Goal: Task Accomplishment & Management: Complete application form

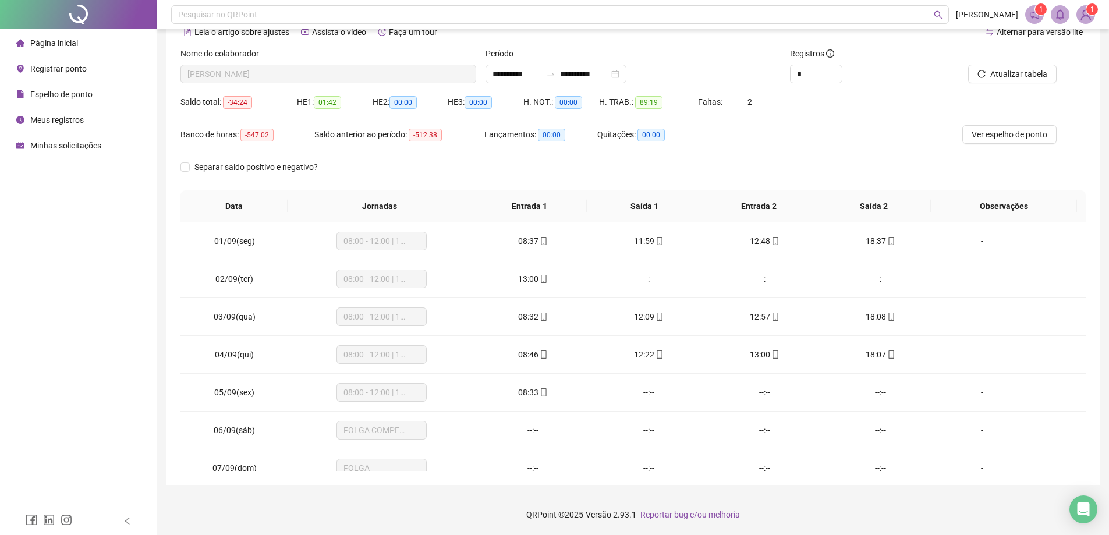
scroll to position [433, 0]
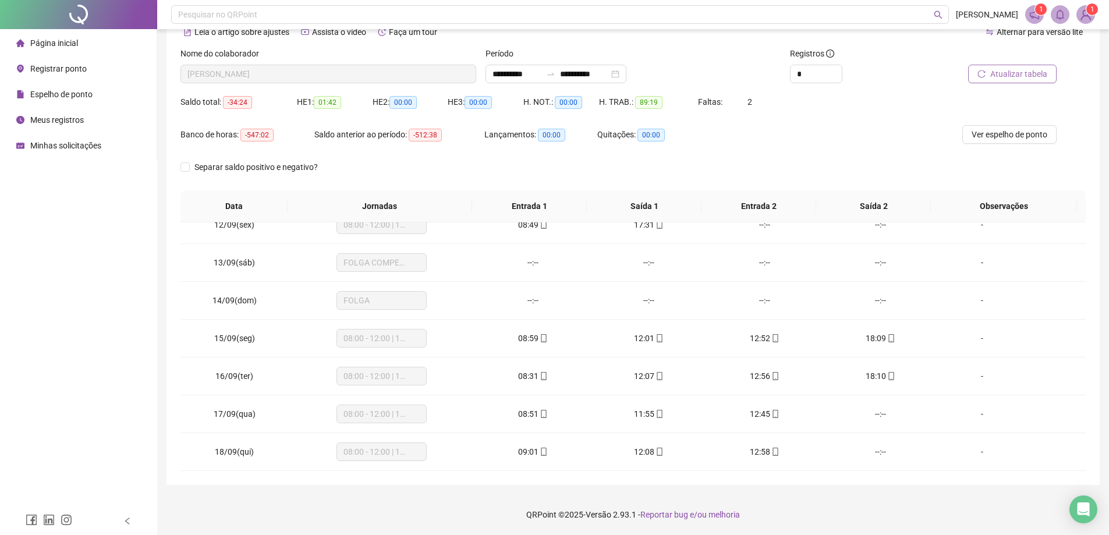
click at [1038, 77] on span "Atualizar tabela" at bounding box center [1019, 74] width 57 height 13
drag, startPoint x: 319, startPoint y: 102, endPoint x: 345, endPoint y: 102, distance: 26.2
click at [345, 102] on div "HE 1: 01:42" at bounding box center [335, 102] width 76 height 13
click at [338, 100] on span "01:42" at bounding box center [327, 102] width 27 height 13
click at [74, 69] on span "Registrar ponto" at bounding box center [58, 68] width 56 height 9
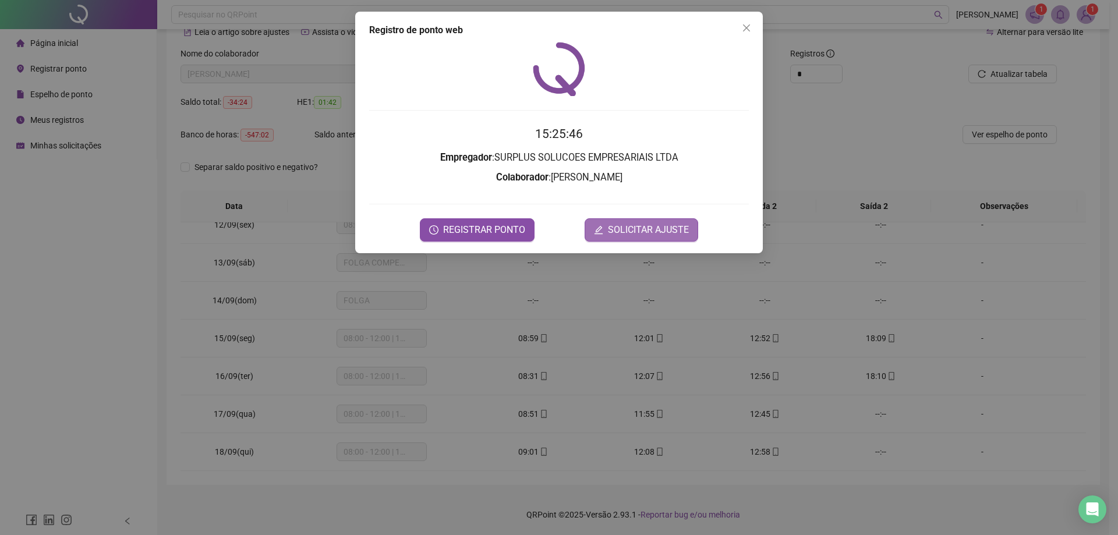
click at [622, 233] on span "SOLICITAR AJUSTE" at bounding box center [648, 230] width 81 height 14
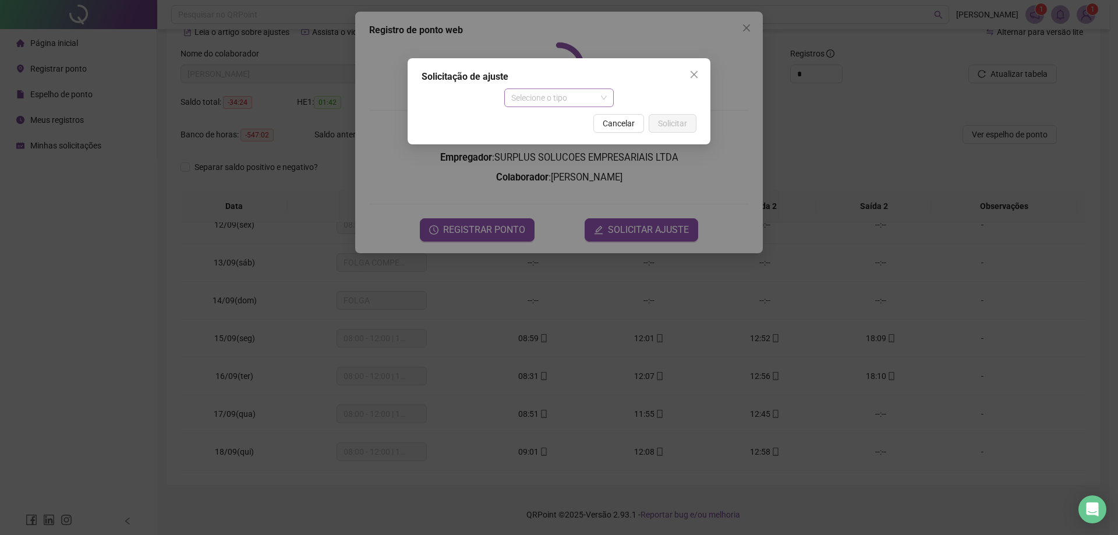
click at [562, 98] on span "Selecione o tipo" at bounding box center [559, 97] width 96 height 17
click at [555, 122] on div "Ajuste manual" at bounding box center [559, 121] width 91 height 13
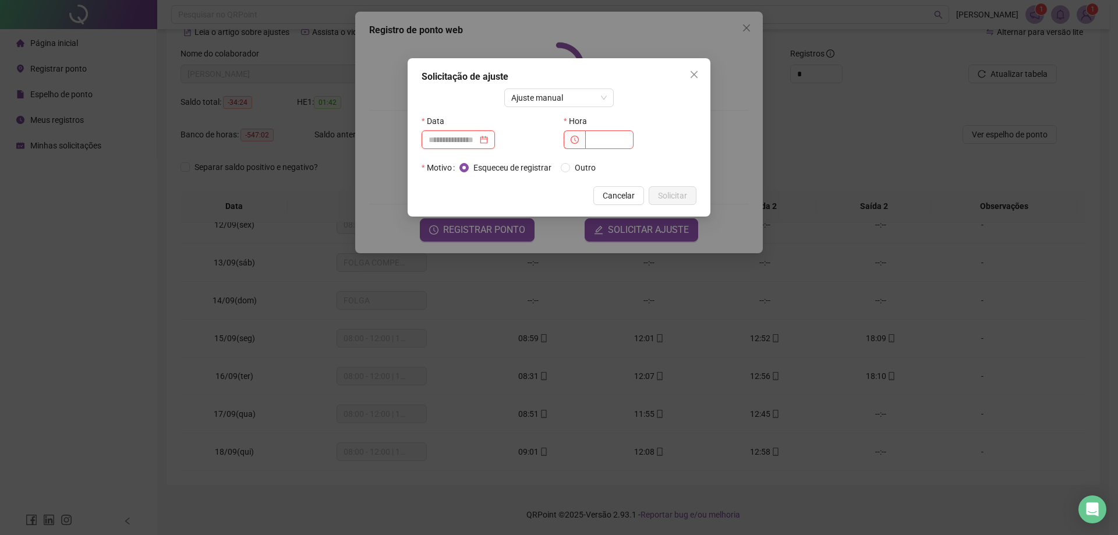
click at [473, 141] on input at bounding box center [453, 139] width 49 height 13
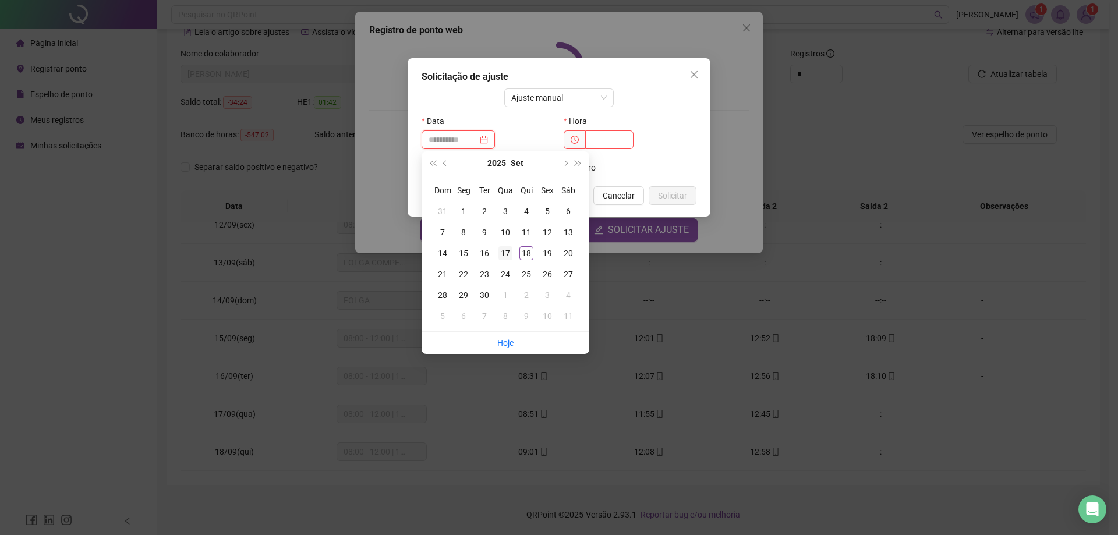
type input "**********"
click at [505, 254] on div "17" at bounding box center [505, 253] width 14 height 14
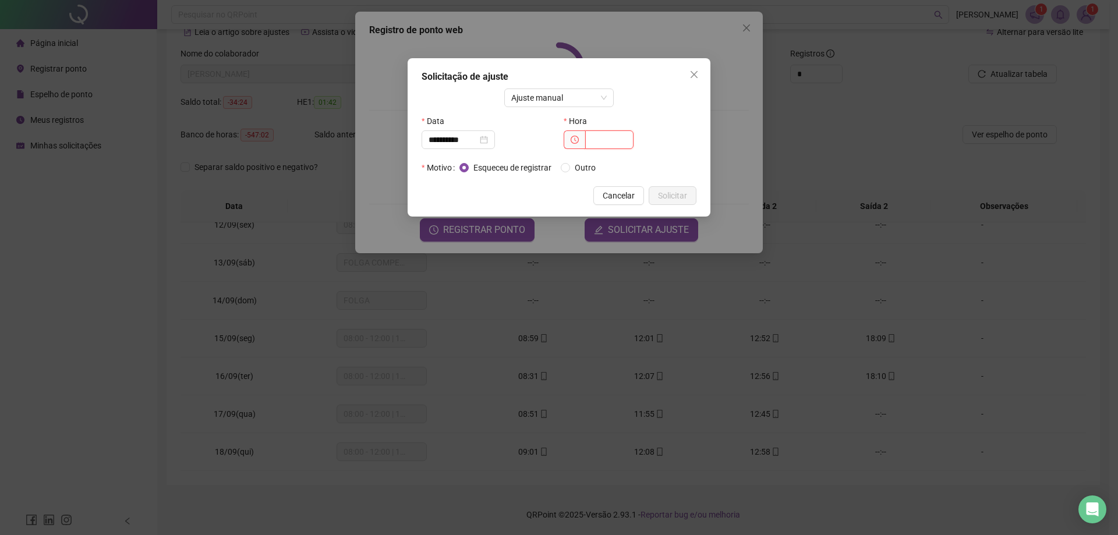
click at [596, 146] on input "text" at bounding box center [609, 139] width 48 height 19
type input "*****"
click at [678, 189] on span "Solicitar" at bounding box center [672, 195] width 29 height 13
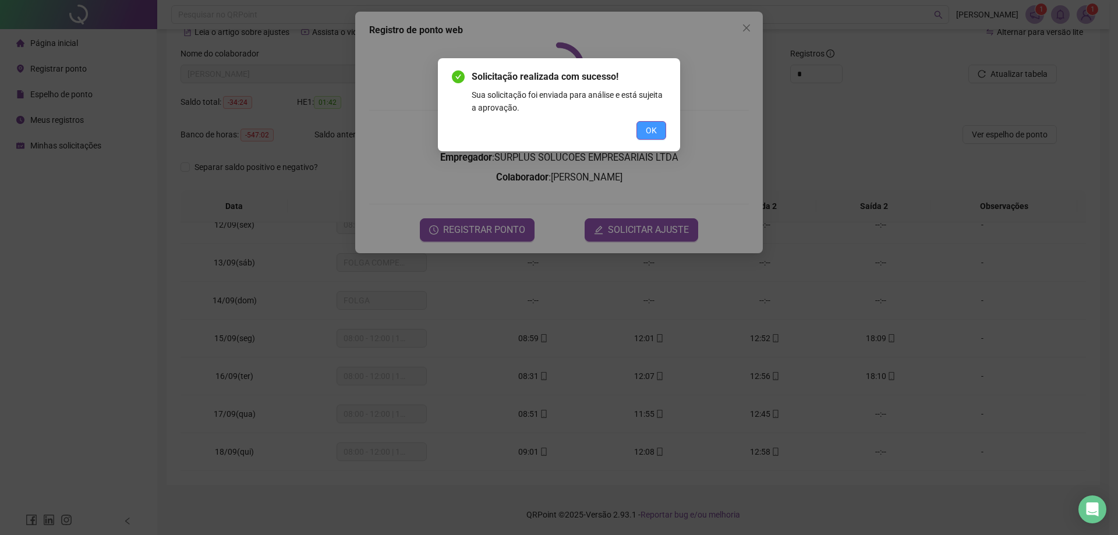
click at [653, 127] on span "OK" at bounding box center [651, 130] width 11 height 13
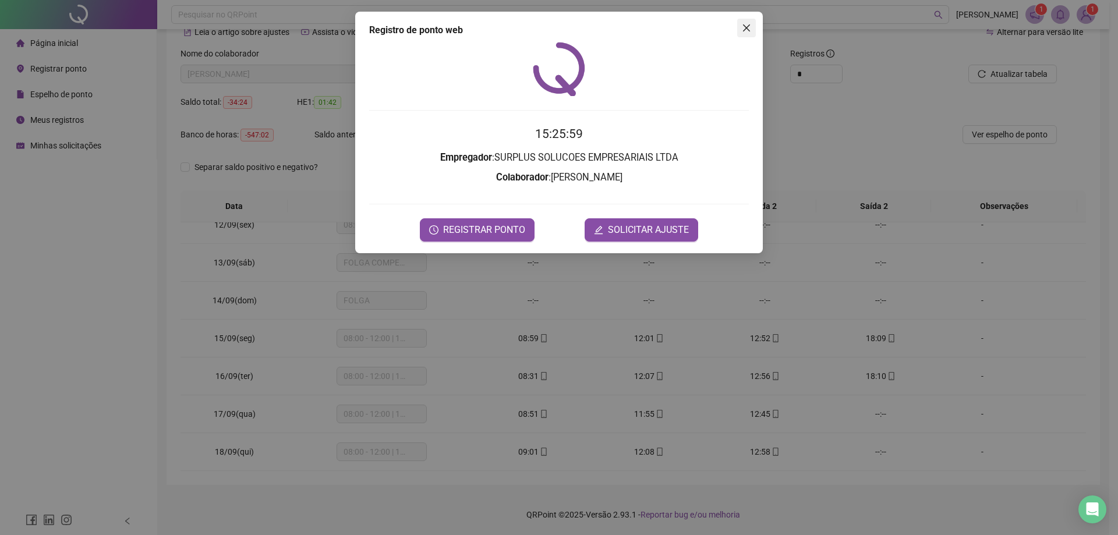
click at [745, 25] on icon "close" at bounding box center [746, 27] width 9 height 9
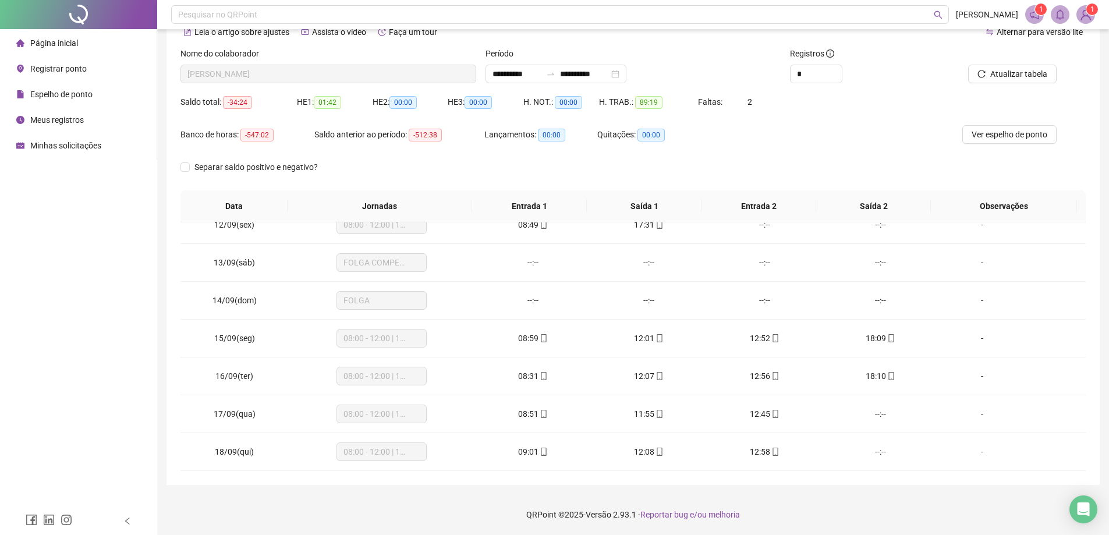
click at [823, 141] on div "Banco de horas: -547:02 Saldo anterior ao período: -512:38 Lançamentos: 00:00 Q…" at bounding box center [520, 141] width 679 height 33
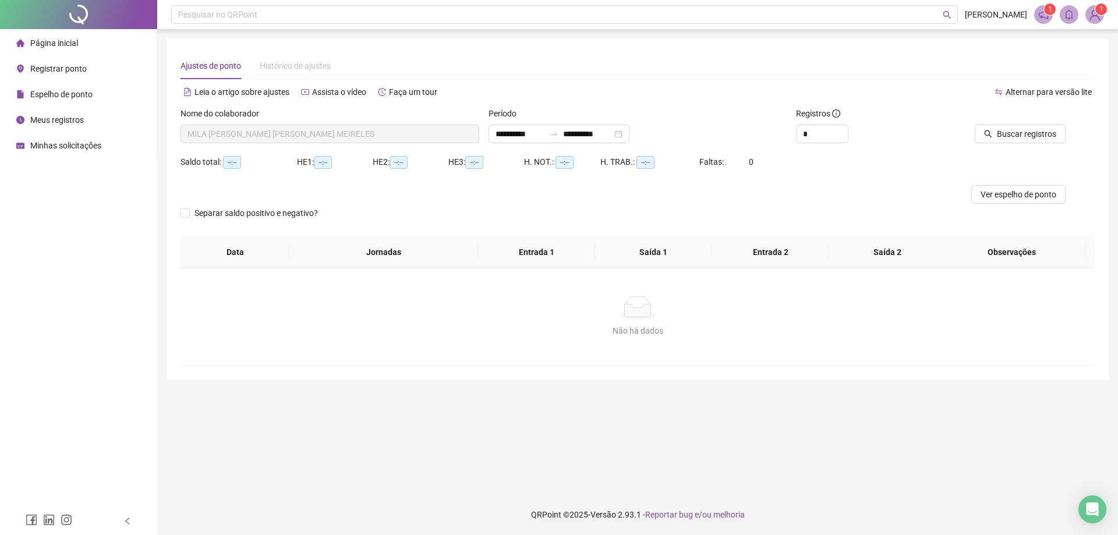
type input "**********"
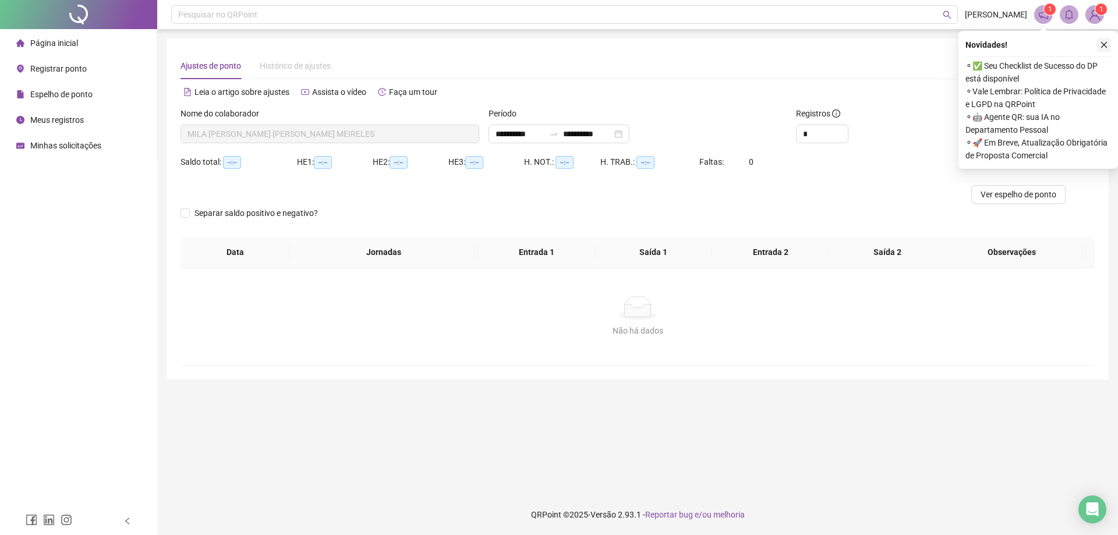
click at [1106, 48] on icon "close" at bounding box center [1104, 45] width 8 height 8
